Goal: Navigation & Orientation: Find specific page/section

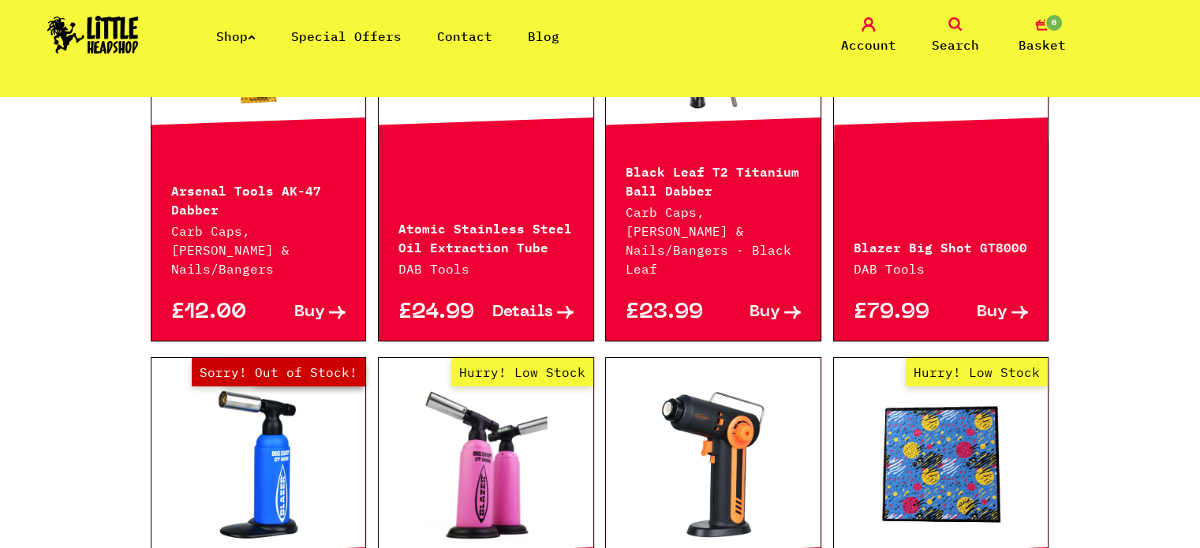
scroll to position [1578, 0]
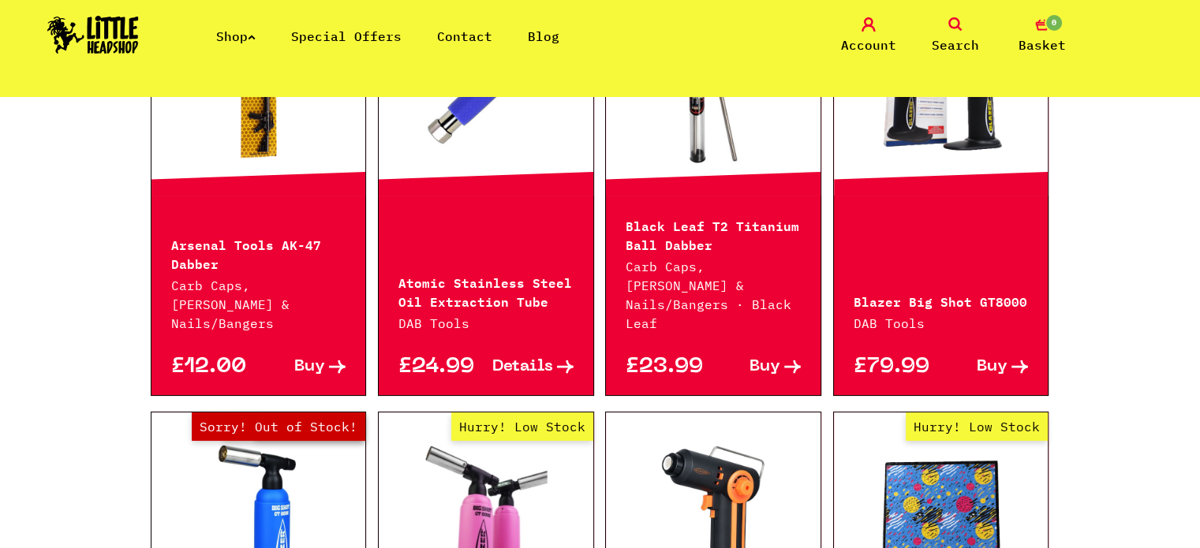
click at [256, 34] on icon at bounding box center [252, 37] width 8 height 6
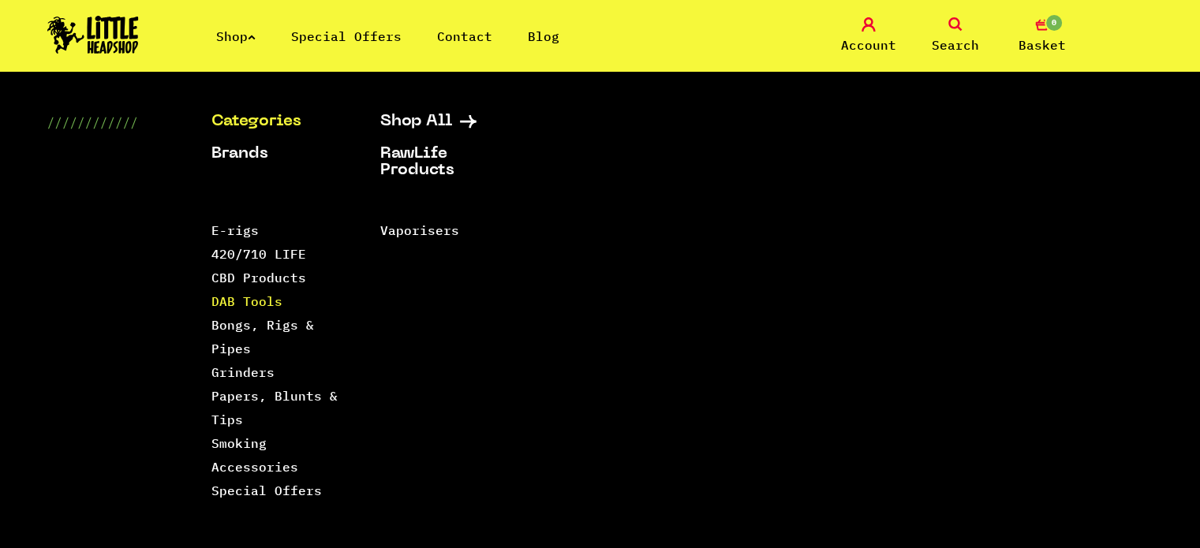
click at [229, 294] on link "DAB Tools" at bounding box center [246, 301] width 71 height 16
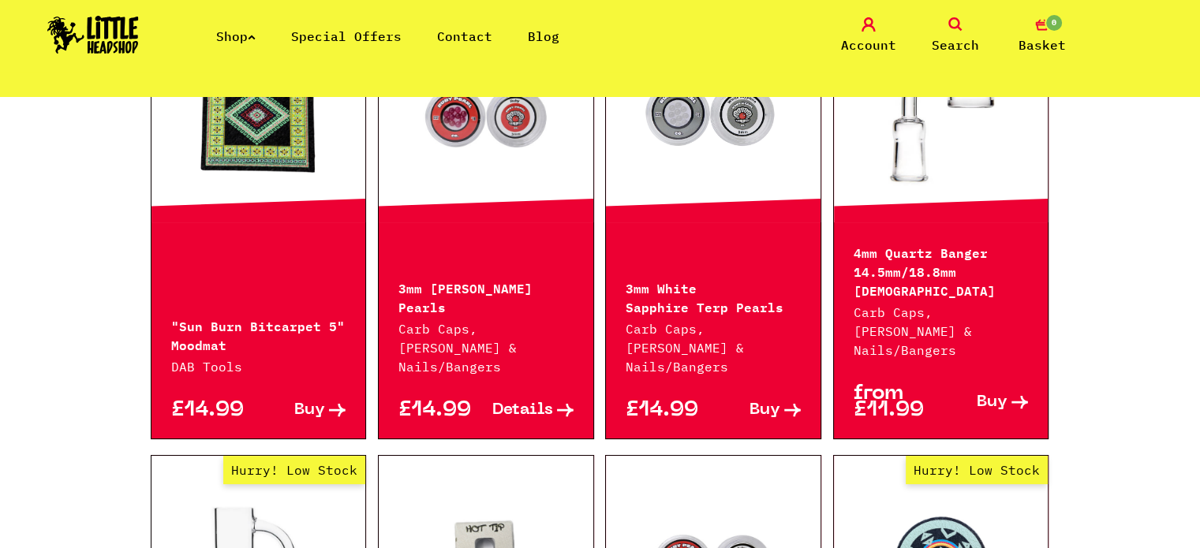
scroll to position [710, 0]
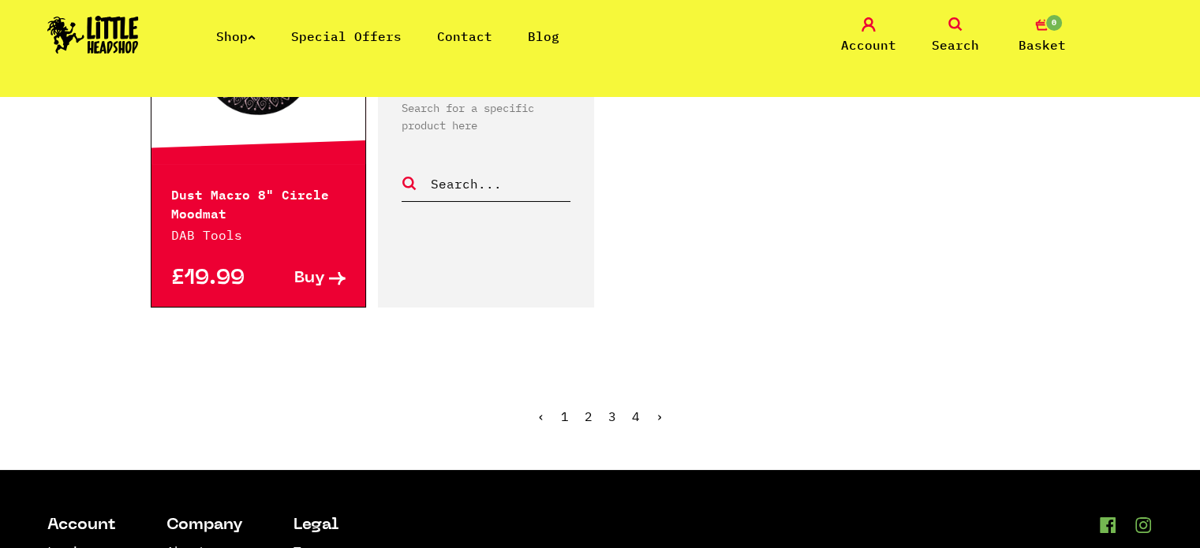
click at [587, 409] on link "2" at bounding box center [588, 417] width 8 height 16
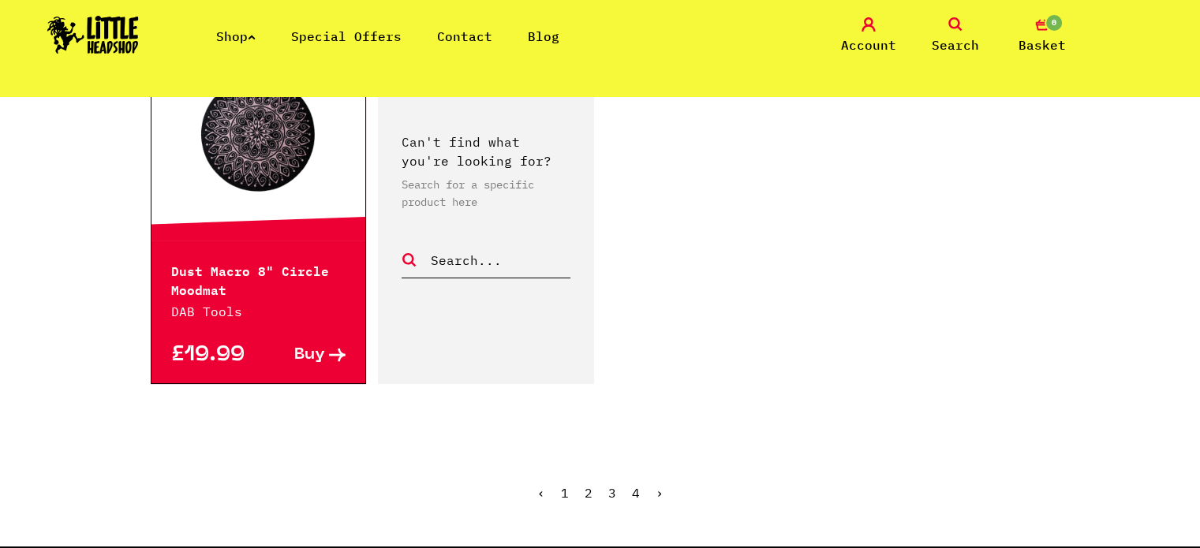
scroll to position [2761, 0]
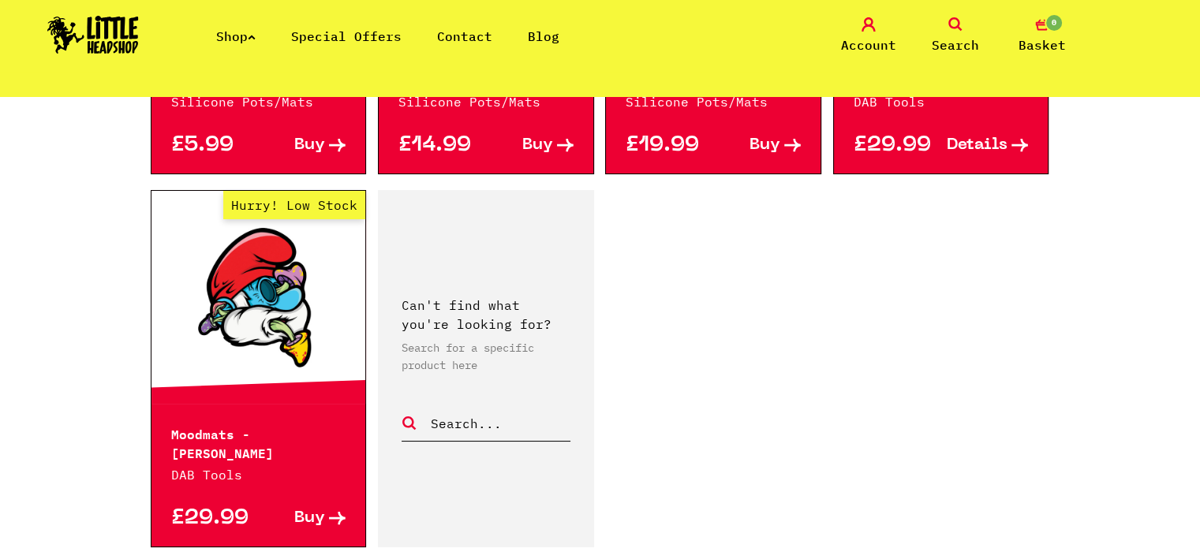
scroll to position [2761, 0]
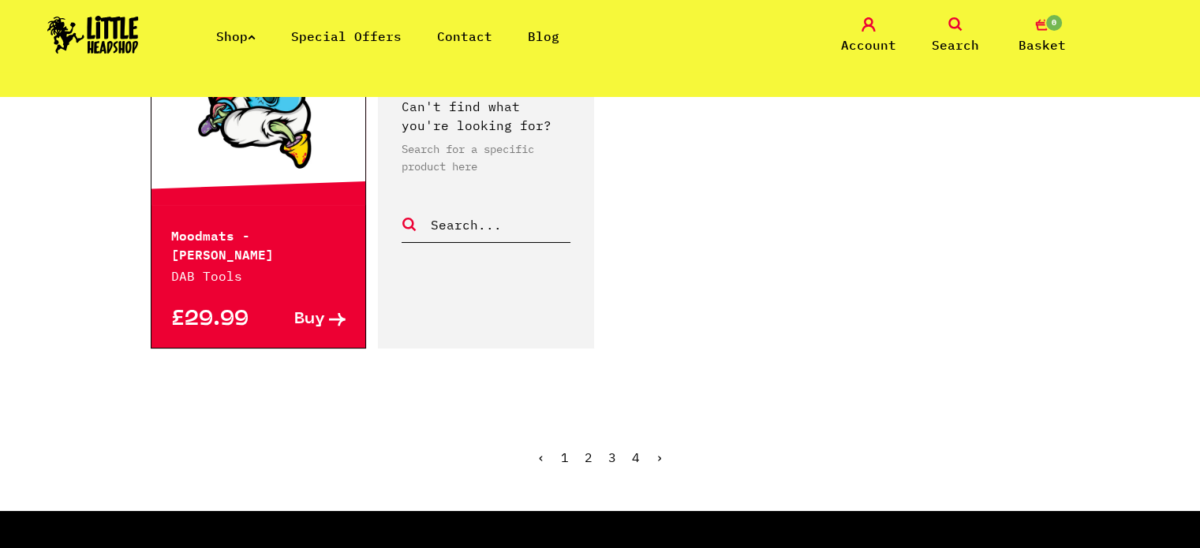
click at [608, 450] on link "3" at bounding box center [612, 458] width 8 height 16
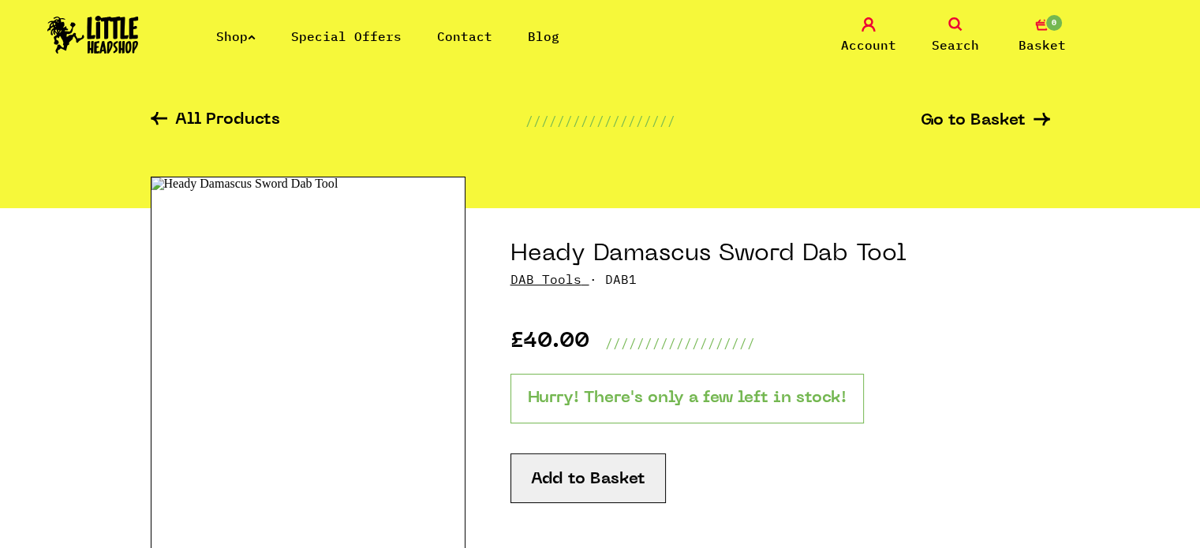
scroll to position [237, 0]
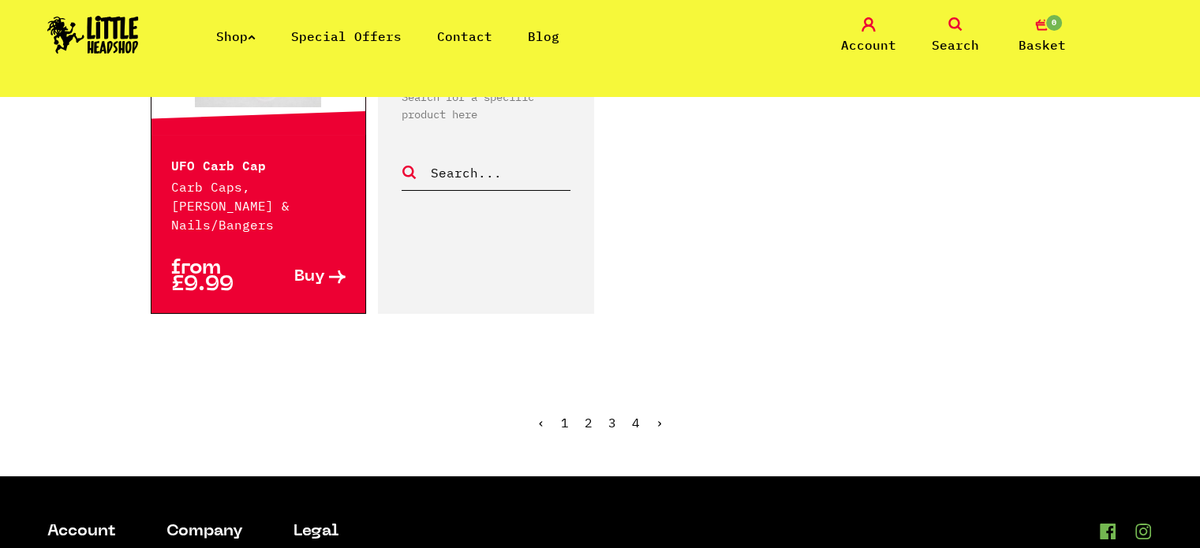
scroll to position [2761, 0]
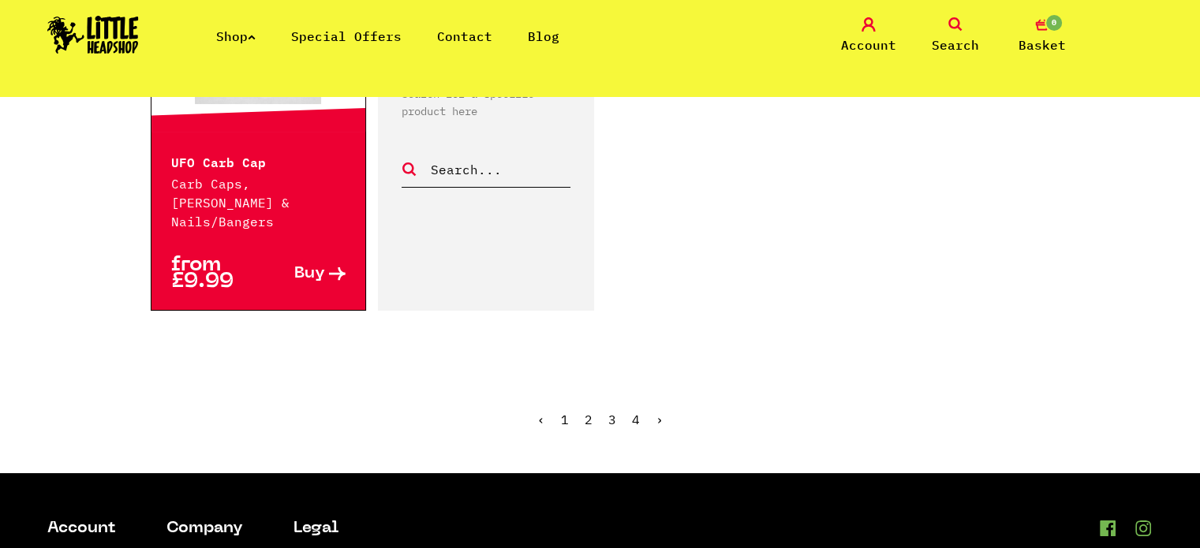
click at [635, 412] on link "4" at bounding box center [636, 420] width 8 height 16
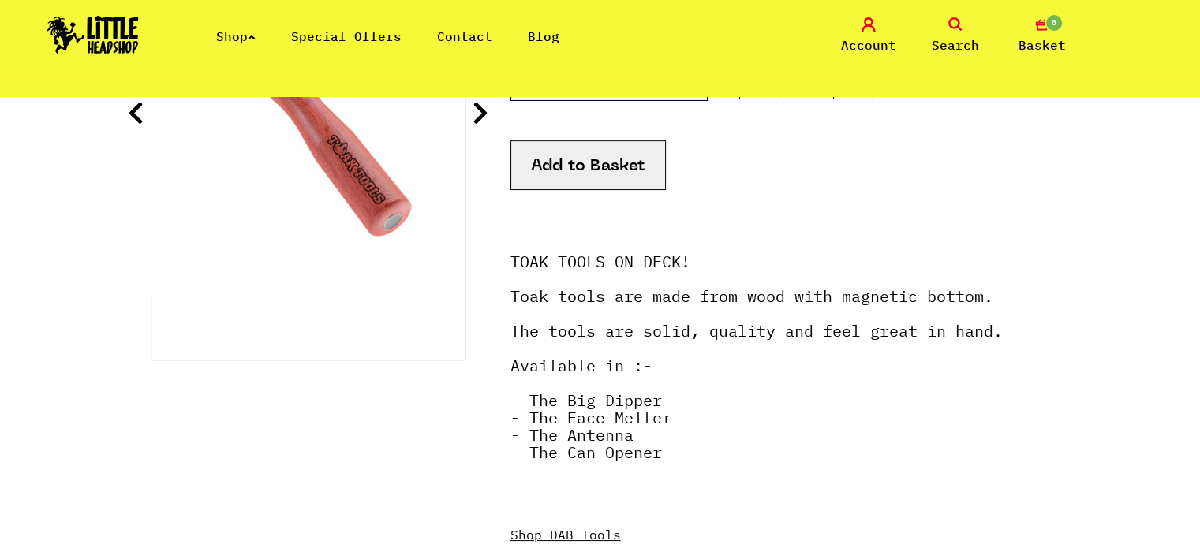
scroll to position [394, 0]
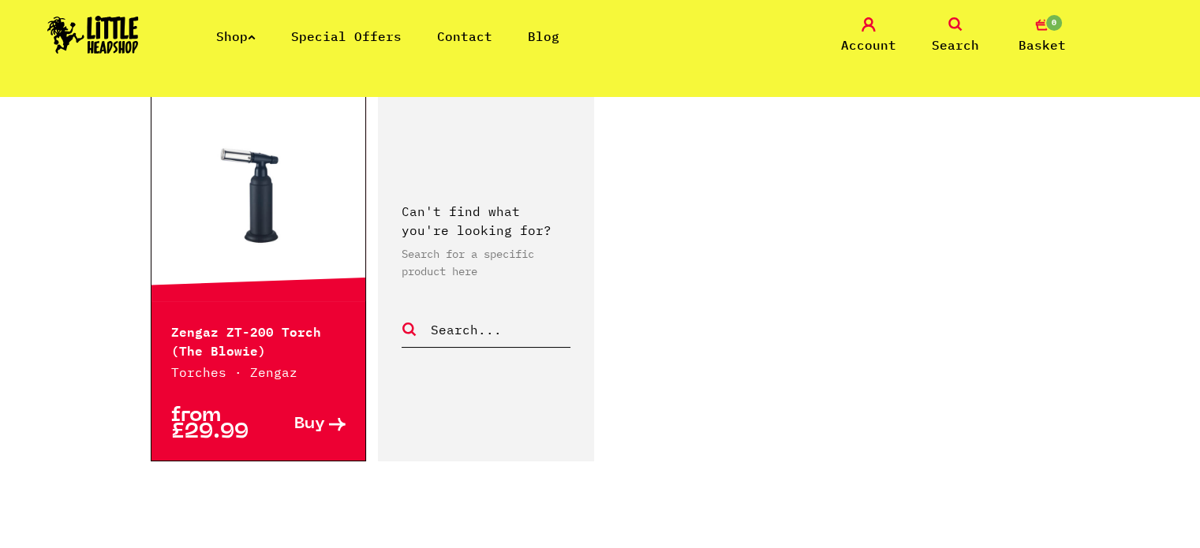
scroll to position [1025, 0]
